Goal: Browse casually: Explore the website without a specific task or goal

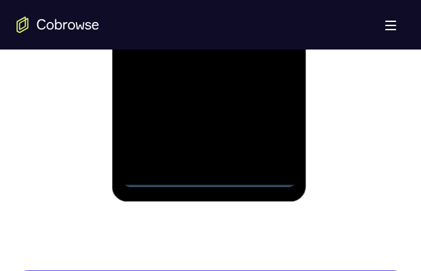
scroll to position [1022, 0]
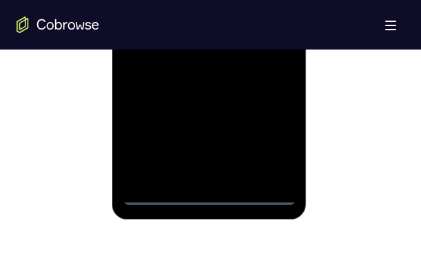
scroll to position [943, 0]
click at [268, 136] on div at bounding box center [209, 13] width 173 height 386
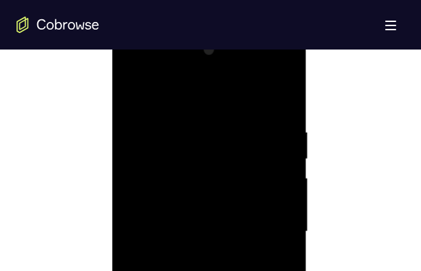
scroll to position [707, 0]
click at [195, 122] on div at bounding box center [209, 249] width 173 height 386
click at [264, 240] on div at bounding box center [209, 249] width 173 height 386
click at [195, 198] on div at bounding box center [209, 170] width 173 height 386
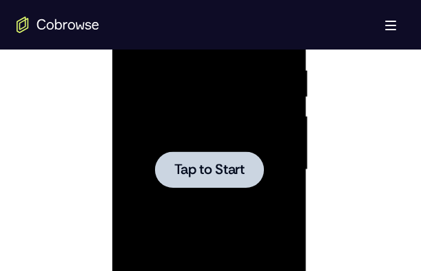
click at [229, 128] on div at bounding box center [209, 170] width 173 height 386
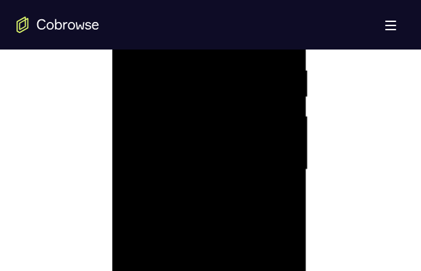
scroll to position [982, 0]
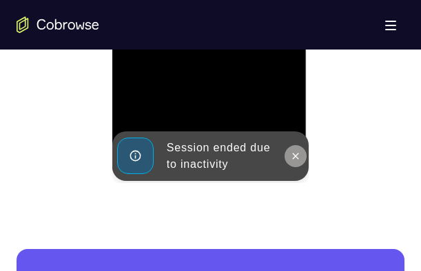
click at [291, 155] on icon at bounding box center [295, 156] width 11 height 11
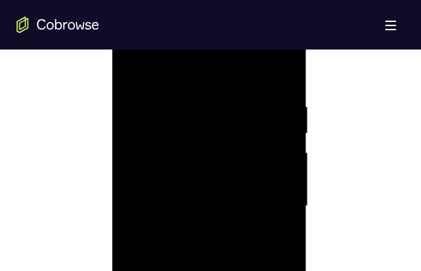
scroll to position [746, 0]
click at [184, 69] on div at bounding box center [209, 210] width 173 height 386
click at [265, 203] on div at bounding box center [209, 210] width 173 height 386
click at [195, 237] on div at bounding box center [209, 210] width 173 height 386
click at [201, 193] on div at bounding box center [209, 210] width 173 height 386
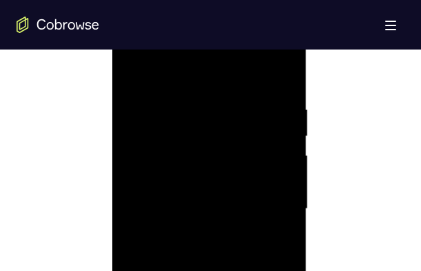
click at [196, 211] on div at bounding box center [209, 210] width 173 height 386
click at [209, 138] on div at bounding box center [209, 91] width 173 height 386
click at [211, 129] on div at bounding box center [209, 91] width 173 height 386
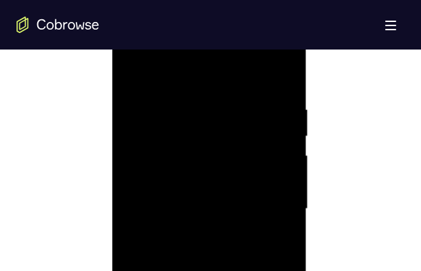
click at [281, 83] on div at bounding box center [209, 210] width 173 height 386
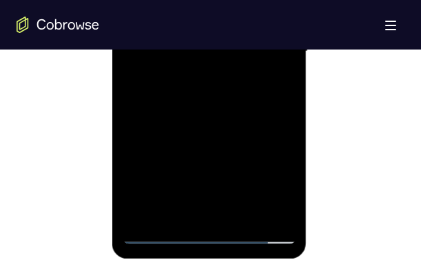
click at [246, 213] on div at bounding box center [209, 52] width 173 height 386
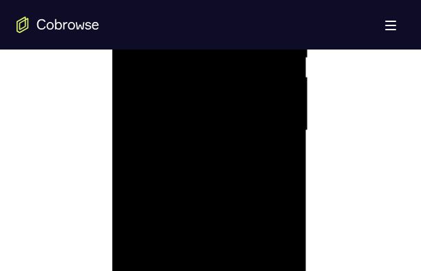
click at [235, 204] on div at bounding box center [209, 131] width 173 height 386
click at [222, 124] on div at bounding box center [209, 131] width 173 height 386
click at [280, 123] on div at bounding box center [209, 91] width 173 height 386
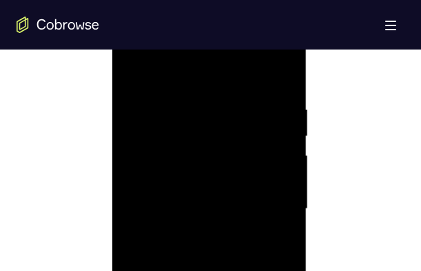
click at [131, 74] on div at bounding box center [209, 210] width 173 height 386
click at [228, 116] on div at bounding box center [209, 91] width 173 height 386
click at [134, 111] on div at bounding box center [209, 249] width 173 height 386
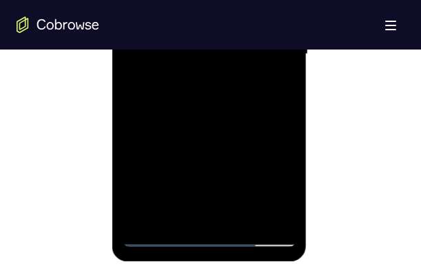
scroll to position [904, 0]
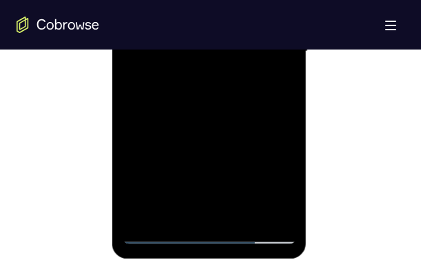
click at [211, 140] on div at bounding box center [209, 52] width 173 height 386
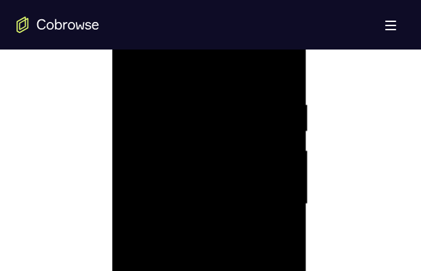
scroll to position [746, 0]
click at [284, 73] on div at bounding box center [209, 210] width 173 height 386
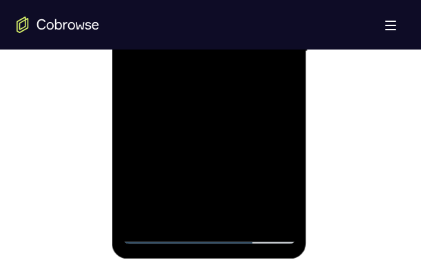
click at [150, 207] on div at bounding box center [209, 52] width 173 height 386
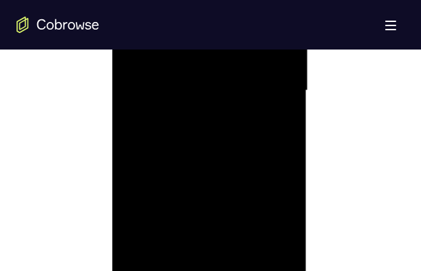
click at [215, 99] on div at bounding box center [209, 91] width 173 height 386
click at [134, 110] on div at bounding box center [209, 249] width 173 height 386
click at [282, 112] on div at bounding box center [209, 249] width 173 height 386
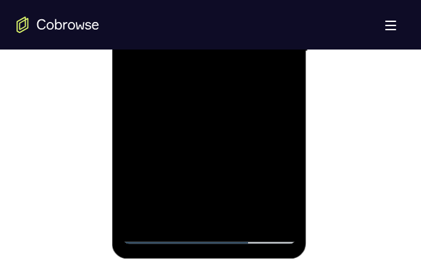
click at [151, 211] on div at bounding box center [209, 52] width 173 height 386
click at [195, 54] on div at bounding box center [209, 52] width 173 height 386
click at [183, 137] on div at bounding box center [209, 52] width 173 height 386
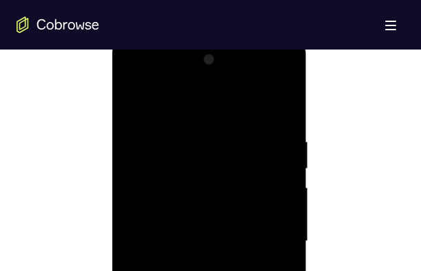
scroll to position [707, 0]
click at [134, 109] on div at bounding box center [209, 249] width 173 height 386
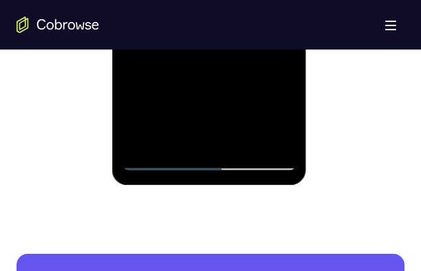
scroll to position [1022, 0]
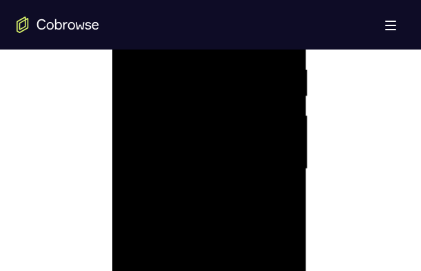
scroll to position [785, 0]
click at [231, 65] on div at bounding box center [209, 170] width 173 height 386
click at [284, 154] on div at bounding box center [209, 210] width 173 height 386
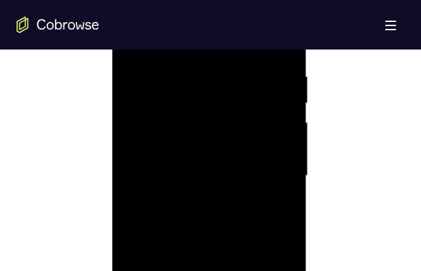
scroll to position [825, 0]
click at [284, 153] on div at bounding box center [209, 131] width 173 height 386
click at [134, 152] on div at bounding box center [209, 131] width 173 height 386
click at [131, 156] on div at bounding box center [209, 210] width 173 height 386
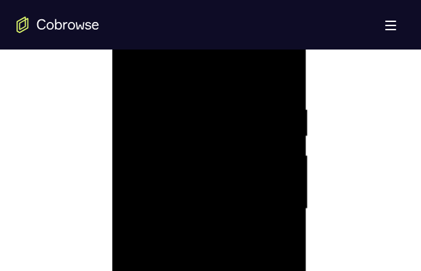
click at [135, 154] on div at bounding box center [209, 210] width 173 height 386
click at [131, 103] on div at bounding box center [209, 131] width 173 height 386
click at [284, 125] on div at bounding box center [209, 131] width 173 height 386
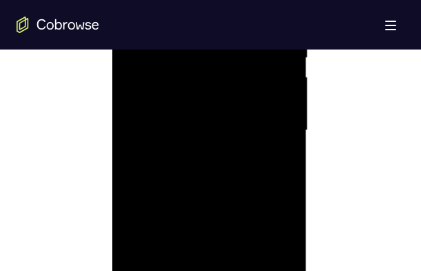
drag, startPoint x: 235, startPoint y: 122, endPoint x: 258, endPoint y: 126, distance: 23.1
click at [258, 126] on div at bounding box center [209, 131] width 173 height 386
click at [279, 72] on div at bounding box center [209, 210] width 173 height 386
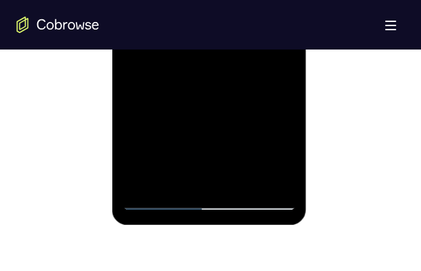
scroll to position [943, 0]
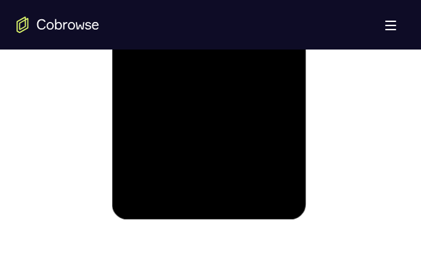
drag, startPoint x: 275, startPoint y: 77, endPoint x: 255, endPoint y: 103, distance: 31.9
click at [275, 76] on div at bounding box center [209, 13] width 173 height 386
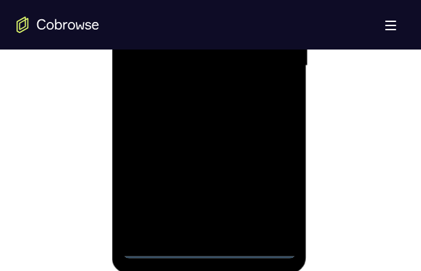
scroll to position [904, 0]
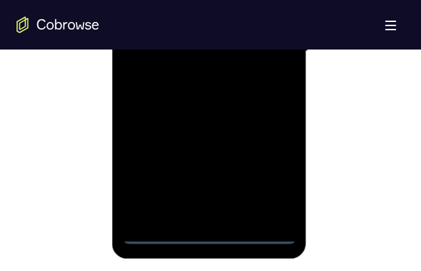
click at [211, 231] on div at bounding box center [209, 52] width 173 height 386
click at [262, 182] on div at bounding box center [209, 52] width 173 height 386
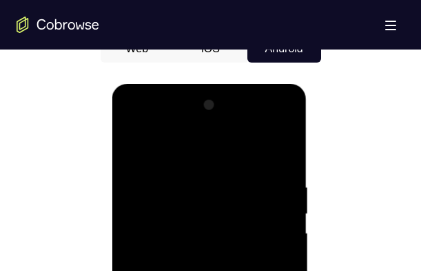
scroll to position [668, 0]
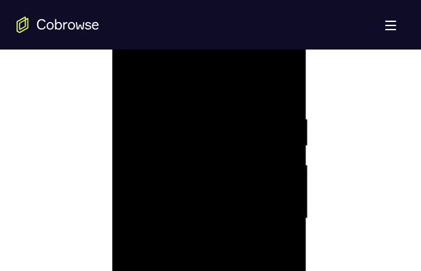
scroll to position [825, 0]
click at [266, 125] on div at bounding box center [209, 131] width 173 height 386
click at [195, 155] on div at bounding box center [209, 131] width 173 height 386
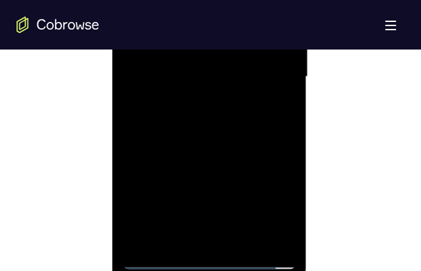
scroll to position [865, 0]
click at [196, 80] on div at bounding box center [209, 91] width 173 height 386
click at [223, 95] on div at bounding box center [209, 91] width 173 height 386
click at [242, 127] on div at bounding box center [209, 91] width 173 height 386
click at [275, 109] on div at bounding box center [209, 91] width 173 height 386
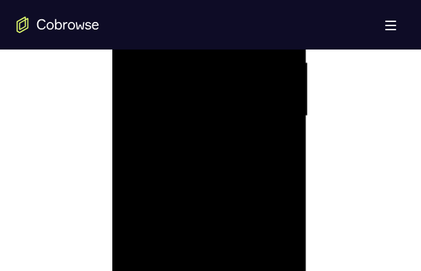
scroll to position [825, 0]
drag, startPoint x: 150, startPoint y: 108, endPoint x: 136, endPoint y: 108, distance: 14.5
click at [136, 108] on div at bounding box center [209, 131] width 173 height 386
click at [149, 106] on div at bounding box center [209, 131] width 173 height 386
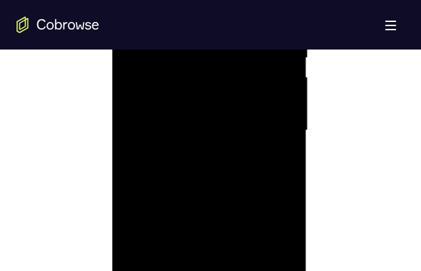
click at [186, 125] on div at bounding box center [209, 131] width 173 height 386
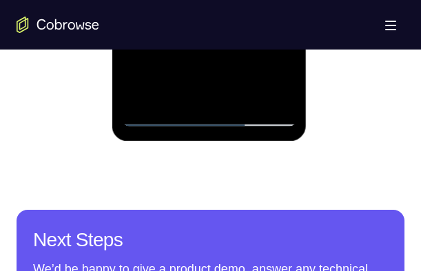
scroll to position [943, 0]
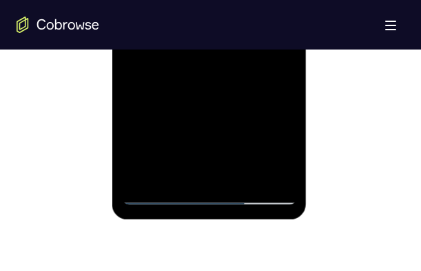
click at [283, 170] on div at bounding box center [209, 13] width 173 height 386
click at [218, 65] on div at bounding box center [209, 13] width 173 height 386
click at [246, 172] on div at bounding box center [209, 13] width 173 height 386
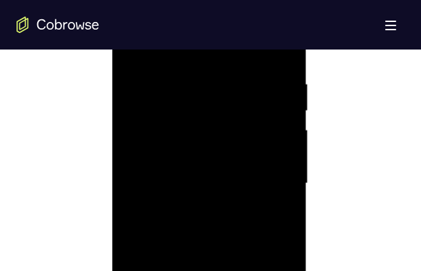
scroll to position [785, 0]
click at [232, 242] on div at bounding box center [209, 170] width 173 height 386
click at [222, 164] on div at bounding box center [209, 170] width 173 height 386
drag, startPoint x: 148, startPoint y: 80, endPoint x: 151, endPoint y: 44, distance: 35.9
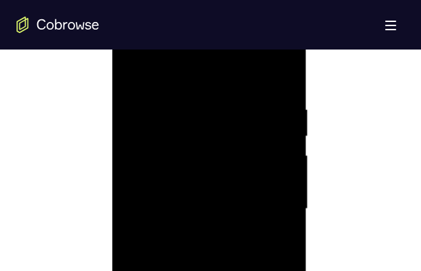
click at [151, 44] on div at bounding box center [209, 210] width 173 height 386
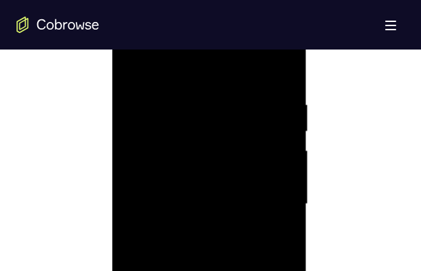
scroll to position [825, 0]
click at [187, 156] on div at bounding box center [209, 131] width 173 height 386
click at [275, 166] on div at bounding box center [209, 131] width 173 height 386
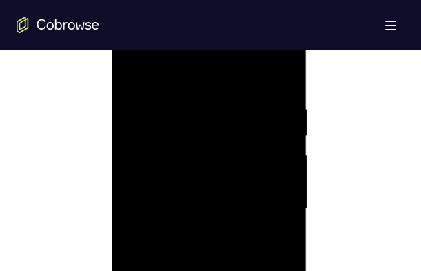
click at [136, 73] on div at bounding box center [209, 210] width 173 height 386
click at [134, 110] on div at bounding box center [209, 249] width 173 height 386
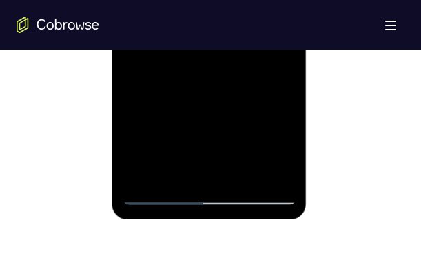
click at [238, 170] on div at bounding box center [209, 13] width 173 height 386
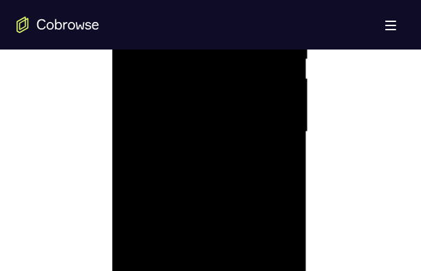
scroll to position [746, 0]
click at [198, 198] on div at bounding box center [209, 210] width 173 height 386
click at [136, 112] on div at bounding box center [209, 249] width 173 height 386
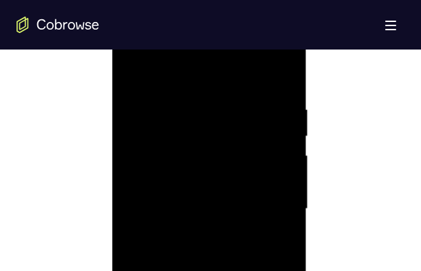
click at [131, 68] on div at bounding box center [209, 210] width 173 height 386
click at [279, 162] on div at bounding box center [209, 131] width 173 height 386
click at [282, 162] on div at bounding box center [209, 131] width 173 height 386
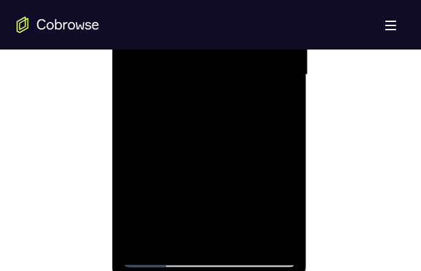
scroll to position [943, 0]
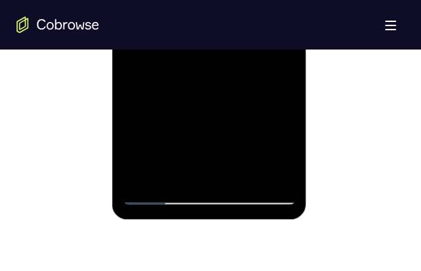
click at [144, 175] on div at bounding box center [209, 13] width 173 height 386
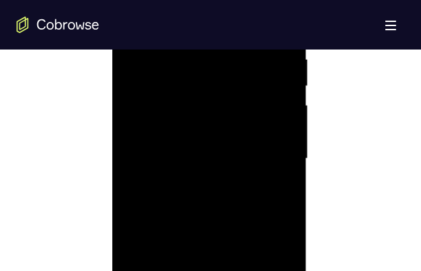
scroll to position [865, 0]
click at [244, 253] on div at bounding box center [209, 91] width 173 height 386
click at [229, 127] on div at bounding box center [209, 131] width 173 height 386
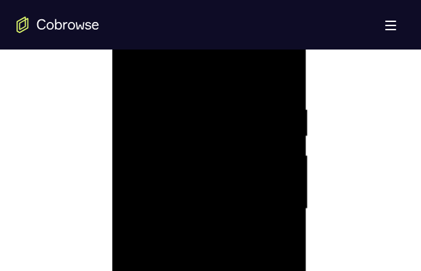
click at [133, 74] on div at bounding box center [209, 210] width 173 height 386
